Goal: Book appointment/travel/reservation

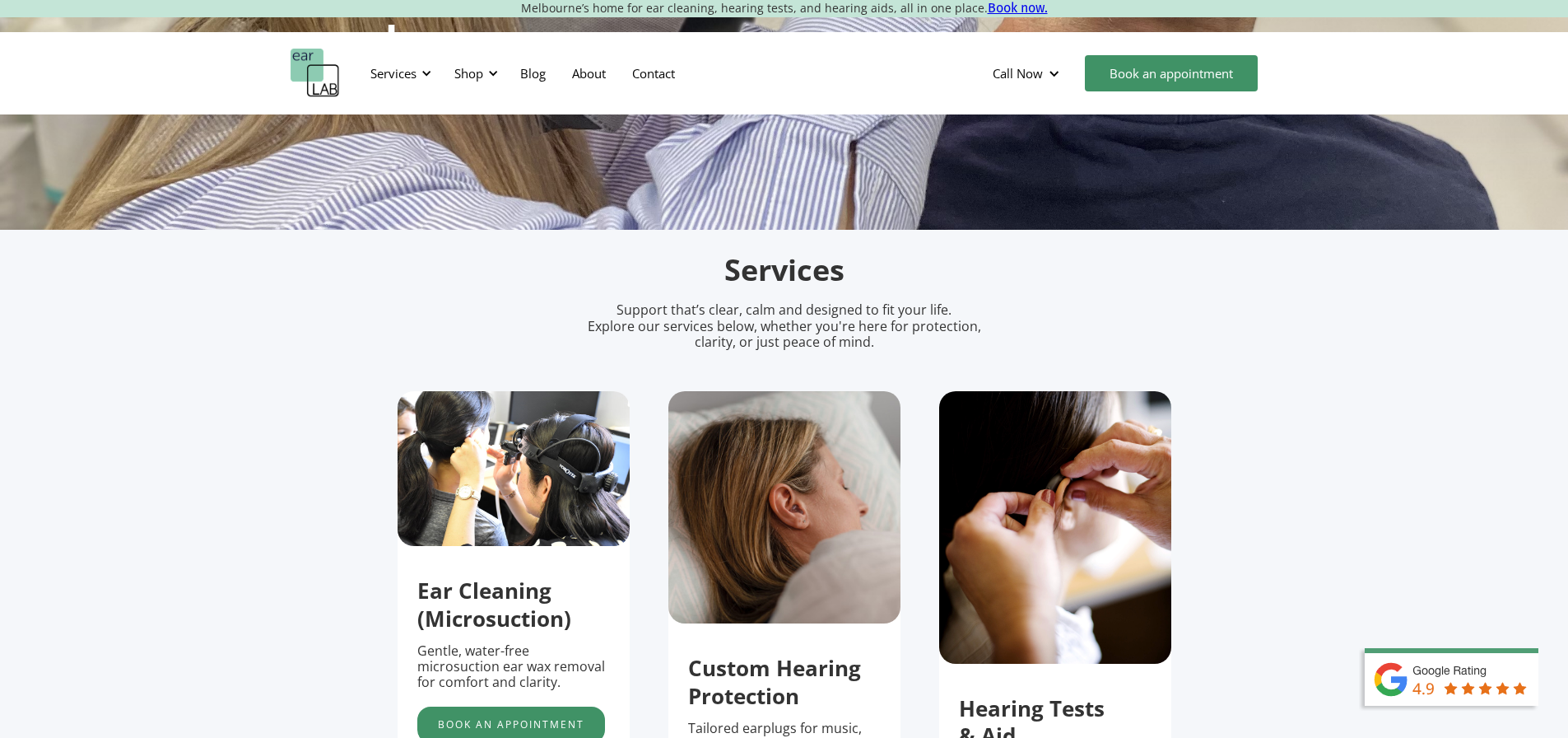
scroll to position [576, 0]
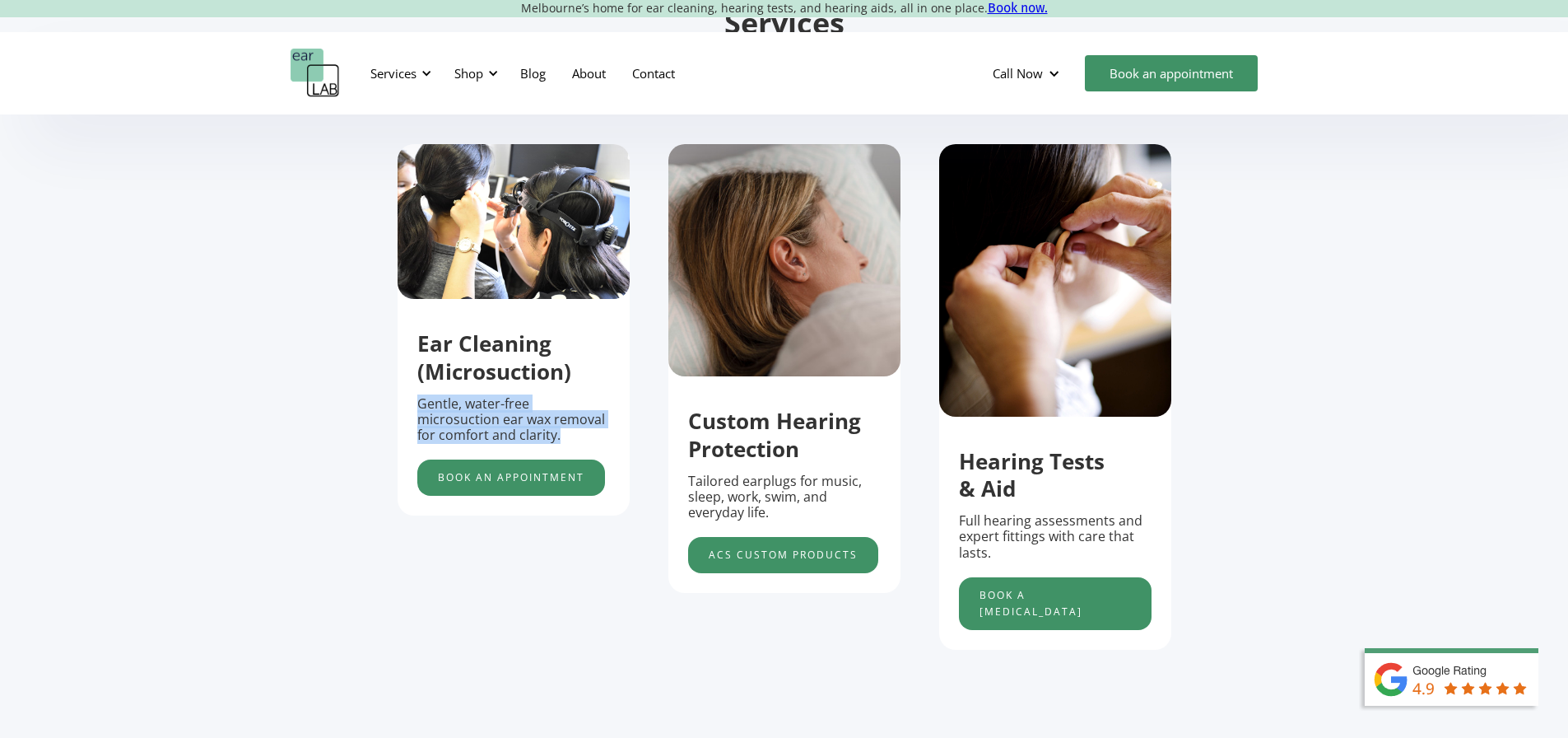
drag, startPoint x: 400, startPoint y: 418, endPoint x: 579, endPoint y: 441, distance: 180.5
click at [579, 441] on div "Ear Cleaning (Microsuction) Gentle, water-free microsuction ear wax removal for…" at bounding box center [514, 405] width 232 height 182
click at [521, 480] on link "Book an appointment" at bounding box center [511, 478] width 187 height 37
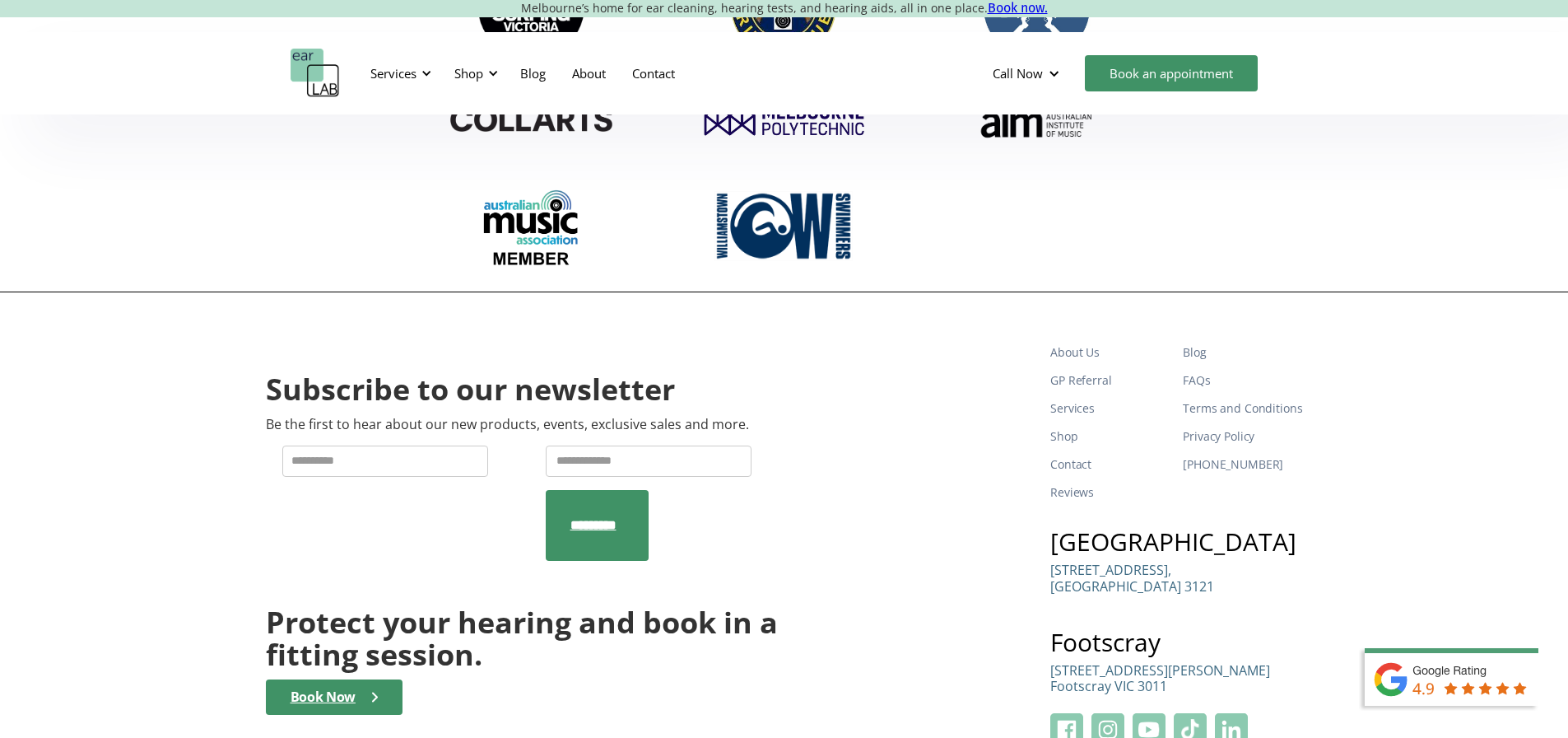
scroll to position [5856, 0]
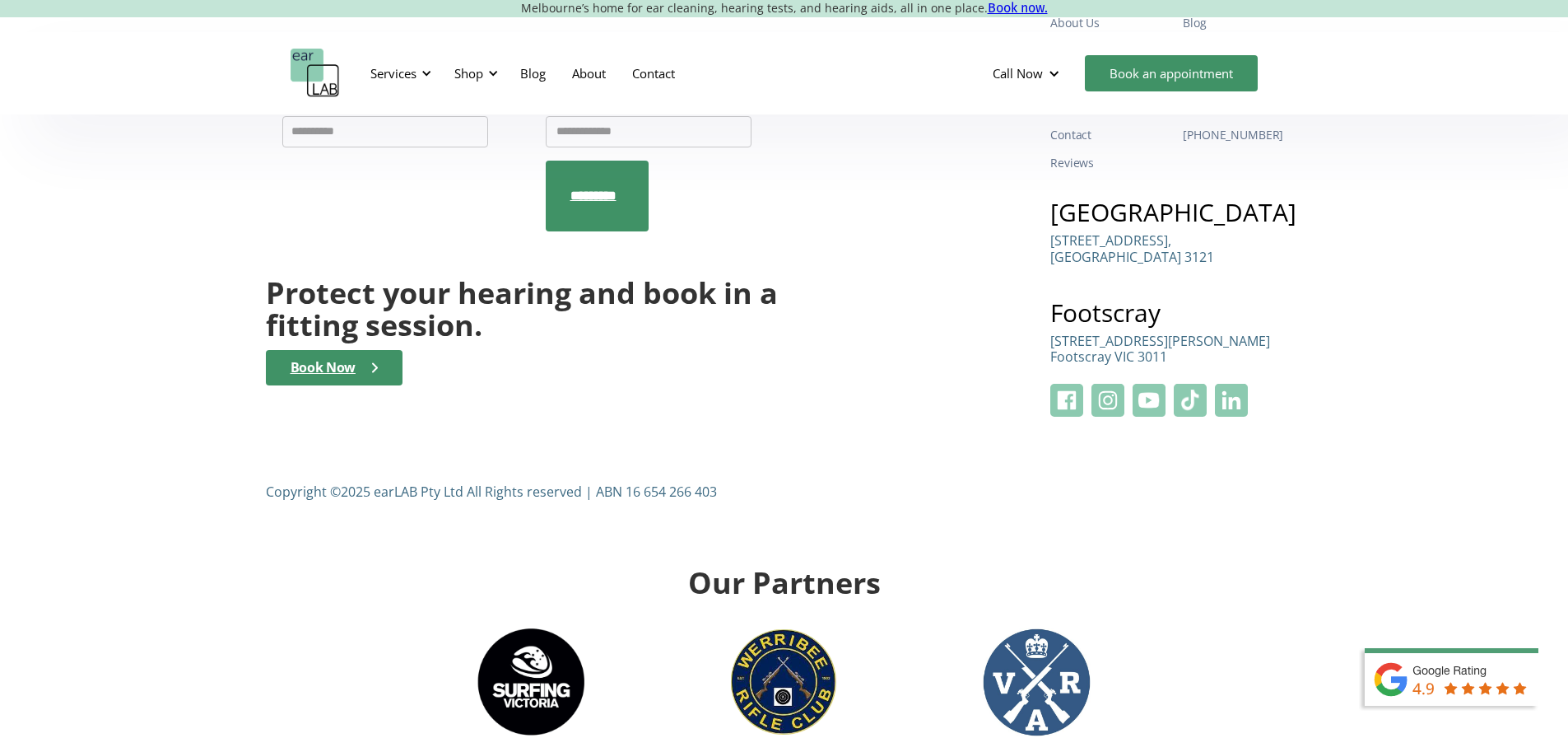
click at [1094, 333] on p "Suite 4B, Level 1, 30 Eleanor St Footscray VIC 3011" at bounding box center [1160, 348] width 220 height 31
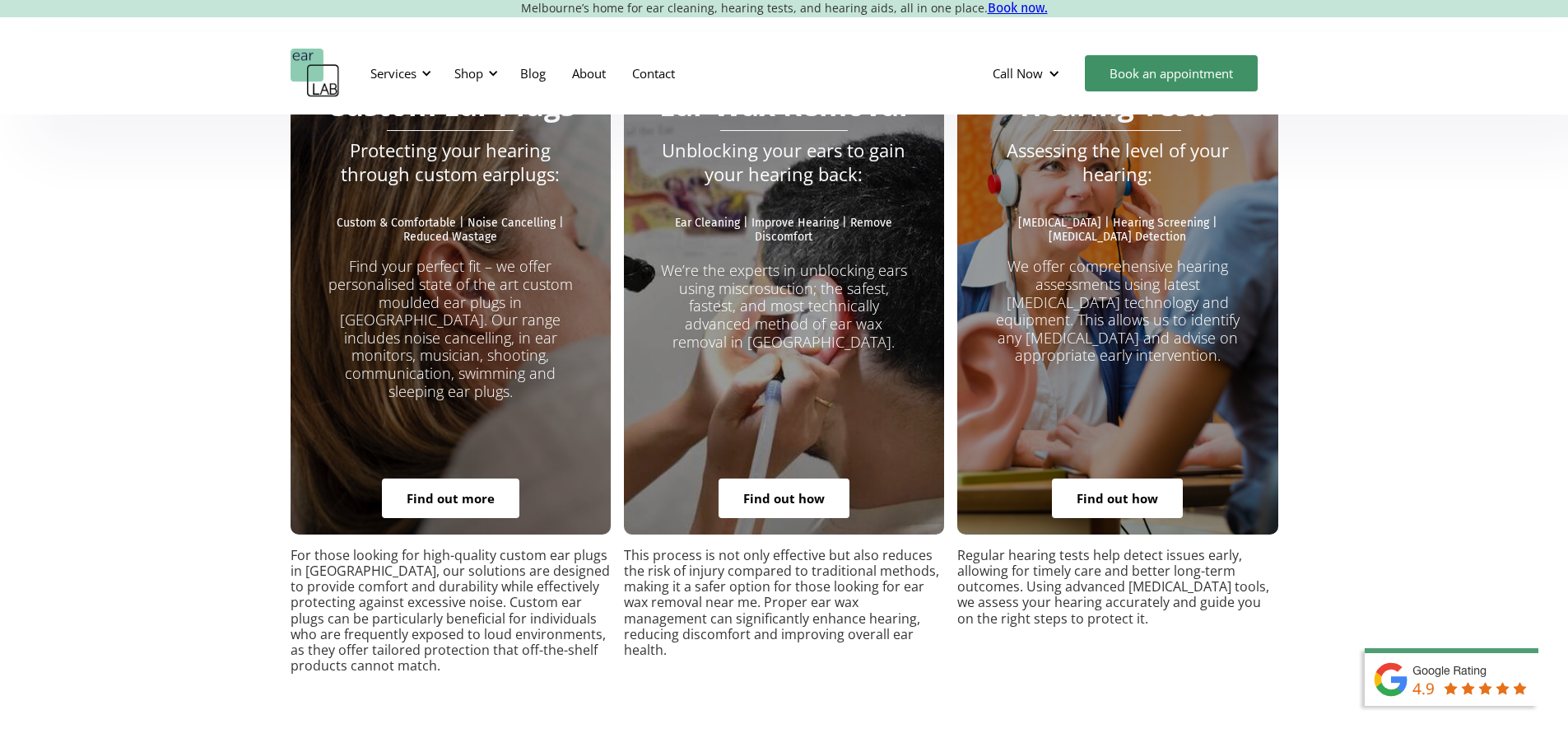
scroll to position [2892, 0]
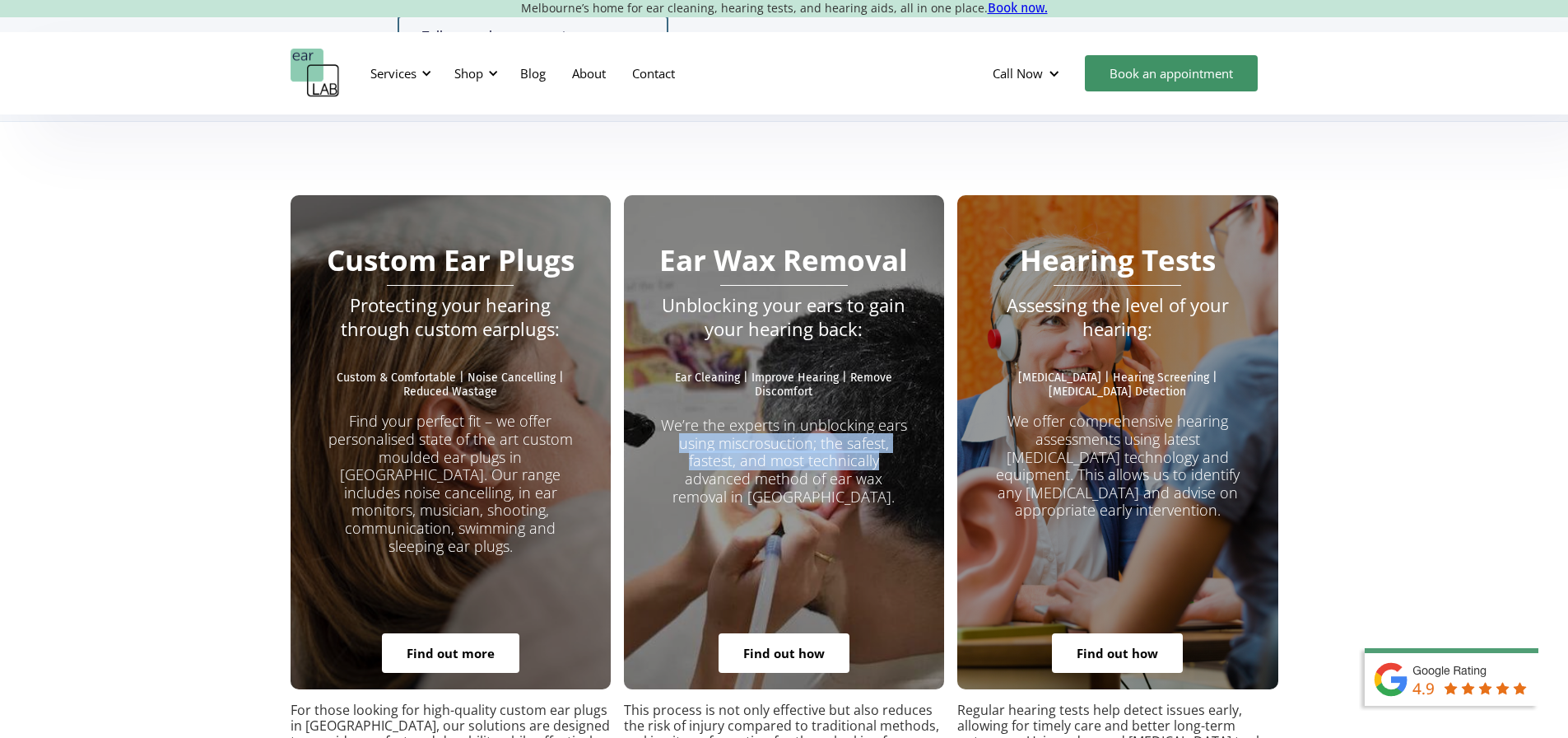
drag, startPoint x: 681, startPoint y: 378, endPoint x: 884, endPoint y: 403, distance: 204.5
click at [887, 403] on p "We’re the experts in unblocking ears using miscrosuction; the safest, fastest, …" at bounding box center [784, 452] width 255 height 107
click at [801, 400] on p "We’re the experts in unblocking ears using miscrosuction; the safest, fastest, …" at bounding box center [784, 452] width 255 height 107
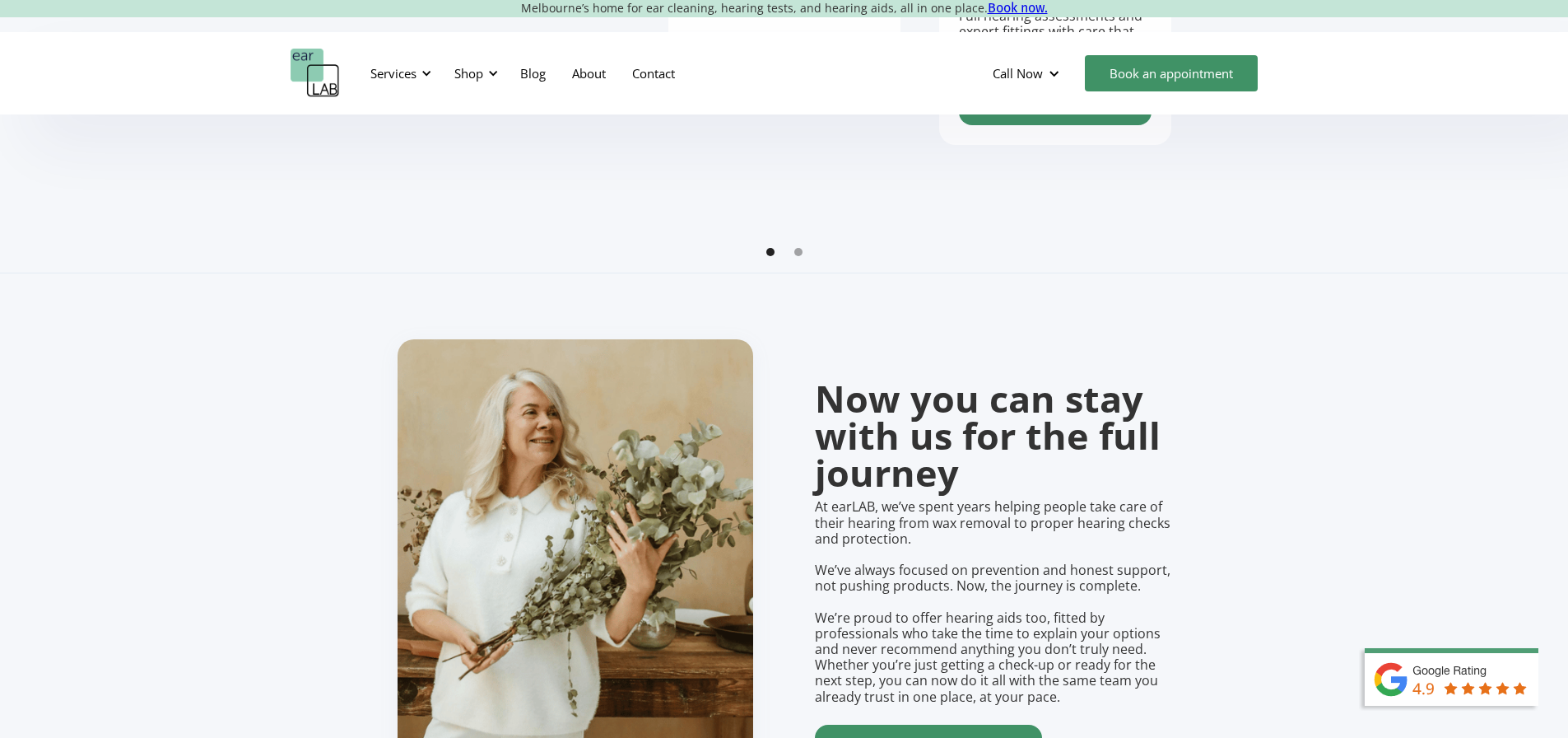
scroll to position [1081, 0]
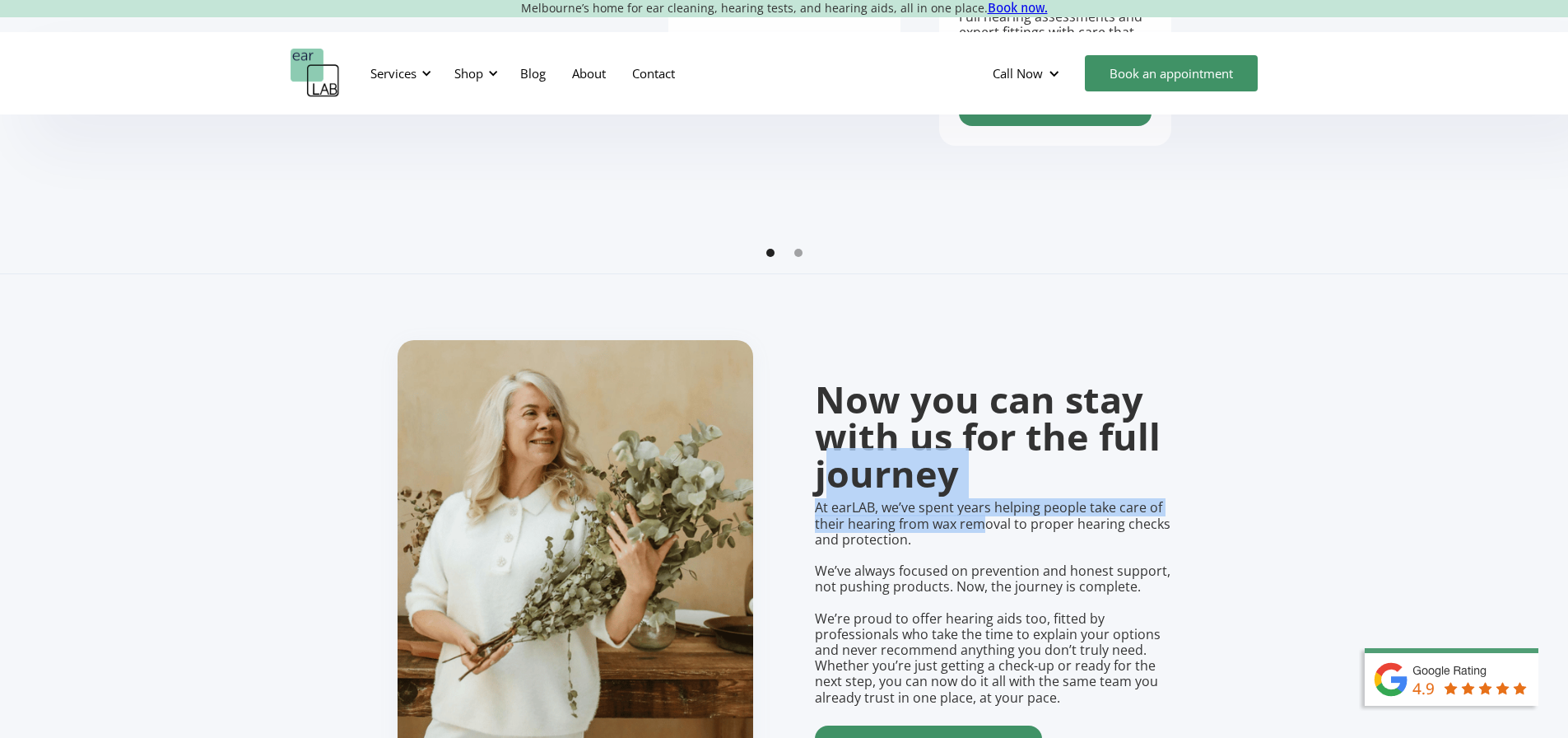
drag, startPoint x: 873, startPoint y: 503, endPoint x: 982, endPoint y: 524, distance: 111.0
click at [982, 524] on div "Now you can stay with us for the full journey At earLAB, we’ve spent years help…" at bounding box center [992, 563] width 356 height 397
click at [982, 524] on p "At earLAB, we’ve spent years helping people take care of their hearing from wax…" at bounding box center [992, 602] width 356 height 205
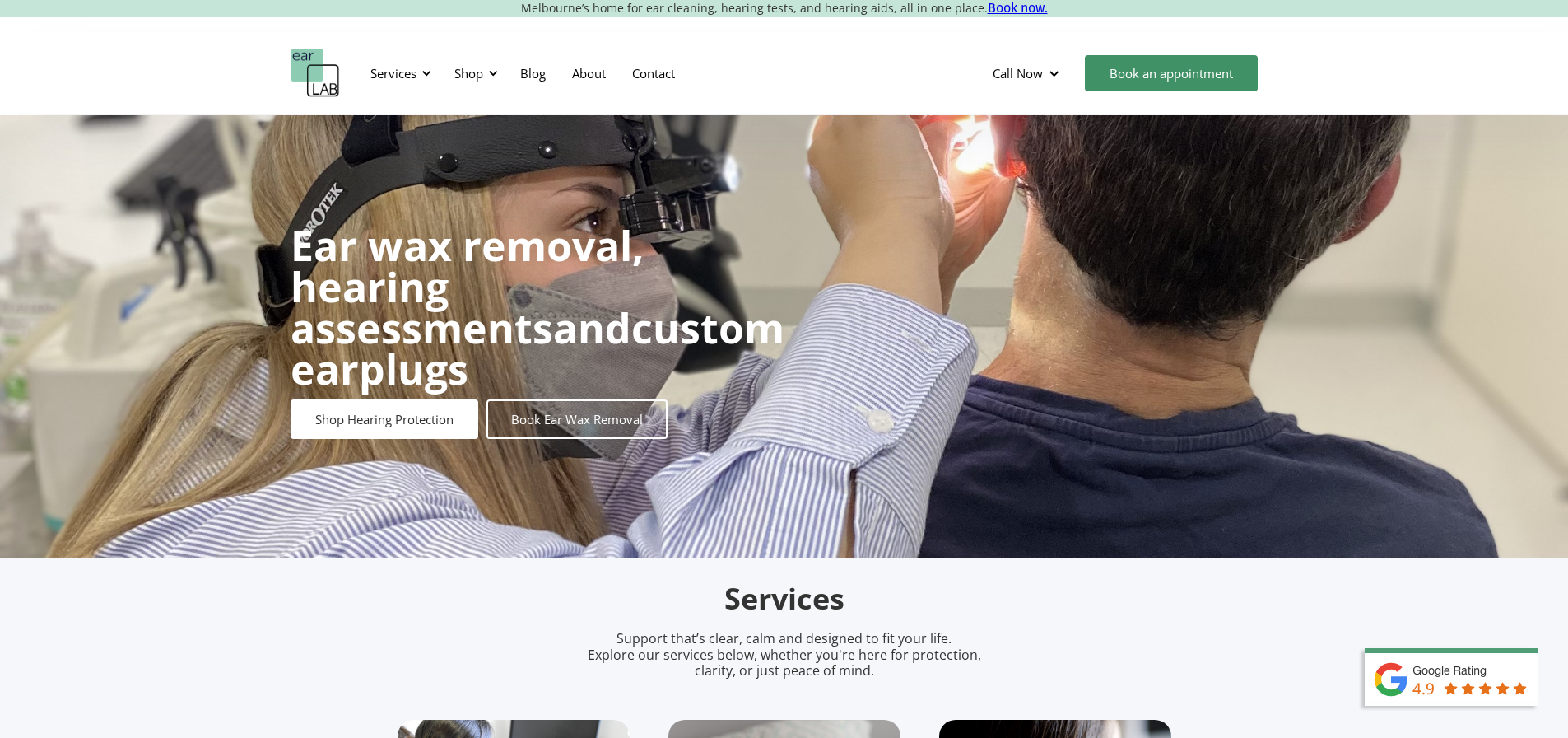
scroll to position [0, 0]
click at [590, 76] on link "About" at bounding box center [589, 73] width 60 height 48
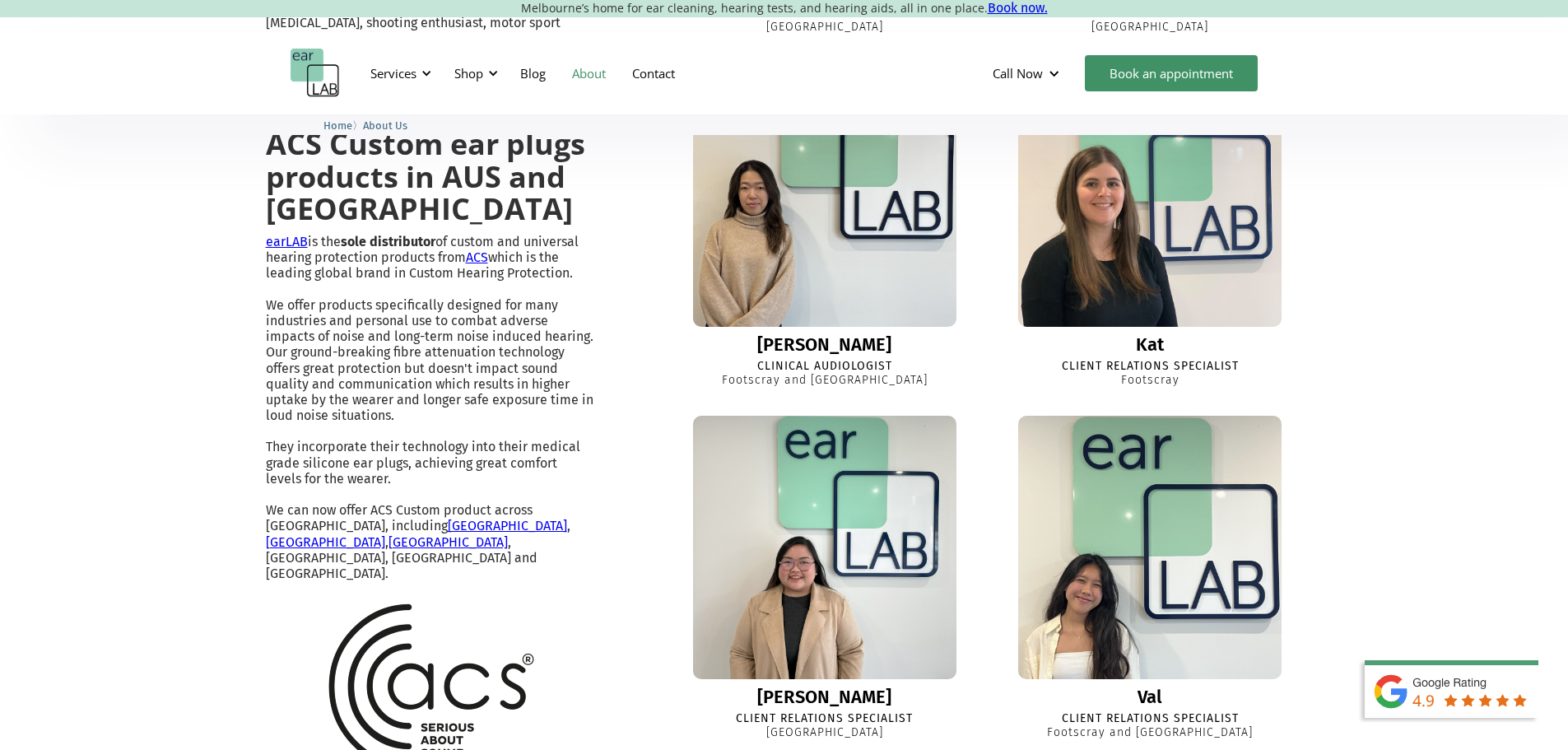
scroll to position [1976, 0]
